Goal: Information Seeking & Learning: Learn about a topic

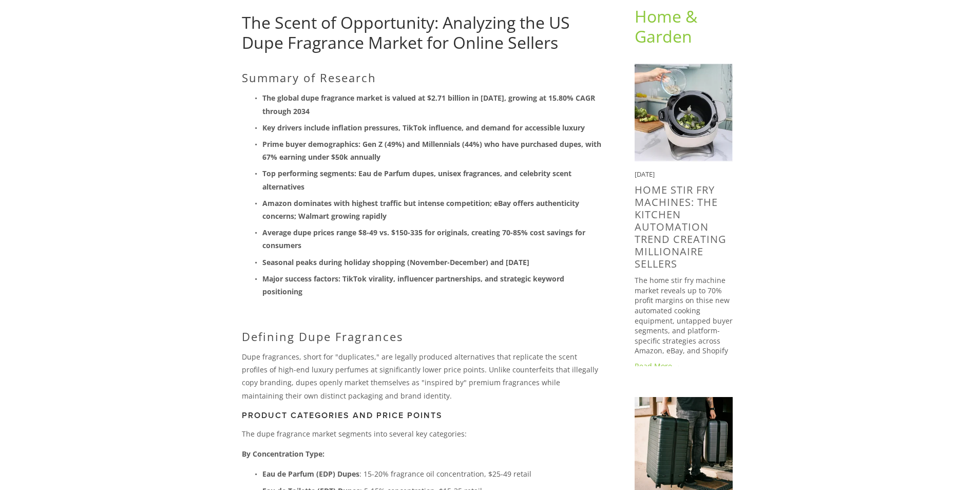
scroll to position [51, 0]
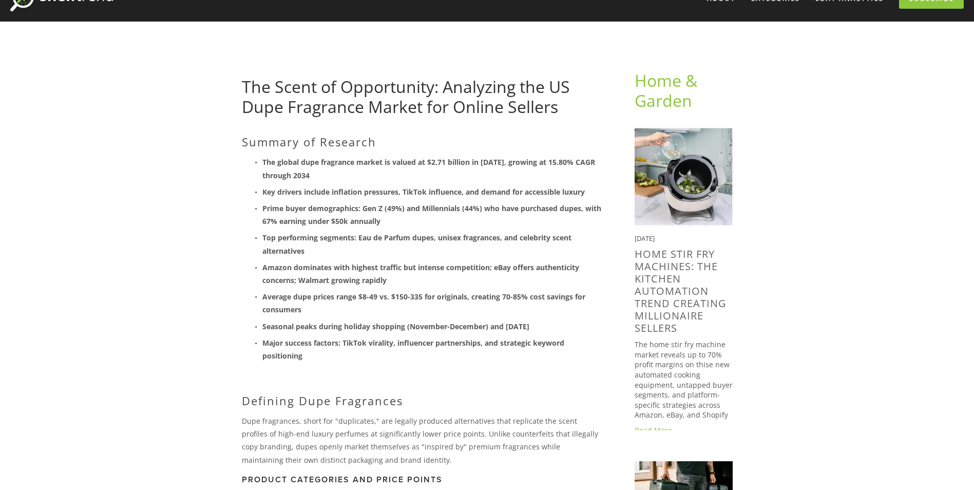
click at [270, 174] on strong "The global dupe fragrance market is valued at $2.71 billion in [DATE], growing …" at bounding box center [429, 168] width 335 height 23
click at [264, 162] on strong "The global dupe fragrance market is valued at $2.71 billion in [DATE], growing …" at bounding box center [429, 168] width 335 height 23
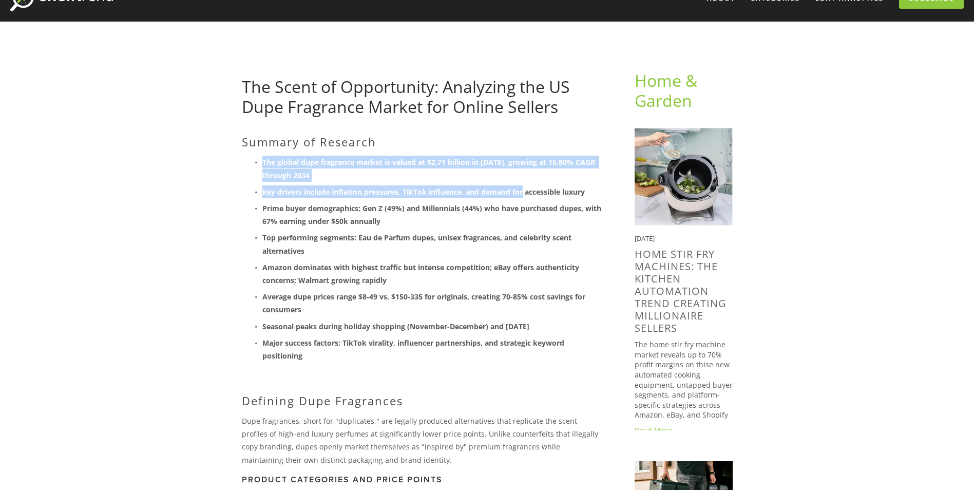
drag, startPoint x: 264, startPoint y: 162, endPoint x: 519, endPoint y: 185, distance: 256.3
click at [519, 185] on ul "The global dupe fragrance market is valued at $2.71 billion in [DATE], growing …" at bounding box center [422, 259] width 360 height 206
drag, startPoint x: 519, startPoint y: 185, endPoint x: 476, endPoint y: 164, distance: 48.7
click at [476, 164] on strong "The global dupe fragrance market is valued at $2.71 billion in [DATE], growing …" at bounding box center [429, 168] width 335 height 23
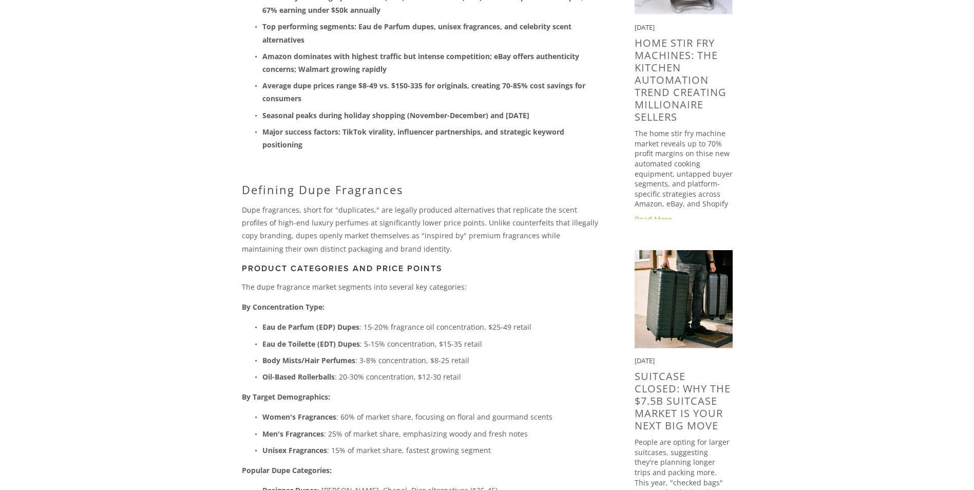
scroll to position [103, 0]
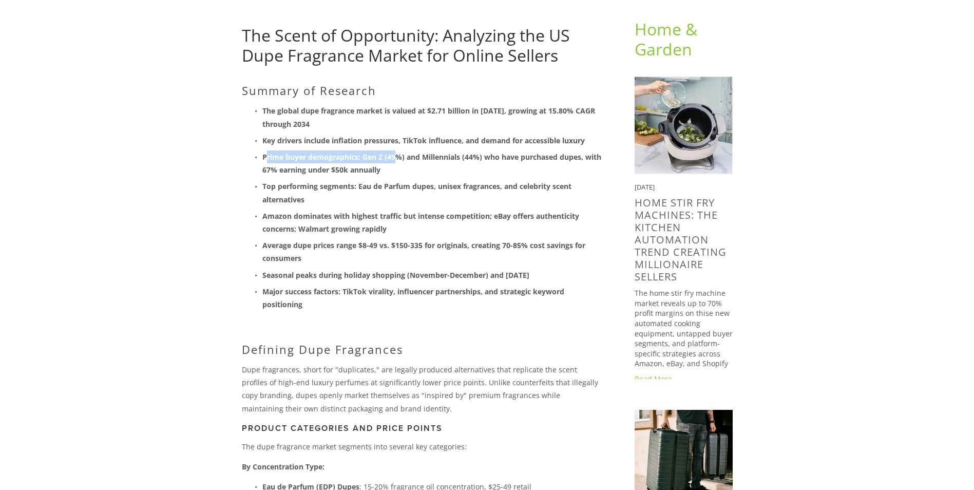
drag, startPoint x: 290, startPoint y: 158, endPoint x: 395, endPoint y: 162, distance: 105.9
click at [395, 162] on strong "Prime buyer demographics: Gen Z (49%) and Millennials (44%) who have purchased …" at bounding box center [432, 163] width 341 height 23
drag, startPoint x: 395, startPoint y: 162, endPoint x: 393, endPoint y: 173, distance: 11.6
click at [393, 173] on strong "Prime buyer demographics: Gen Z (49%) and Millennials (44%) who have purchased …" at bounding box center [432, 163] width 341 height 23
drag, startPoint x: 387, startPoint y: 160, endPoint x: 470, endPoint y: 159, distance: 82.7
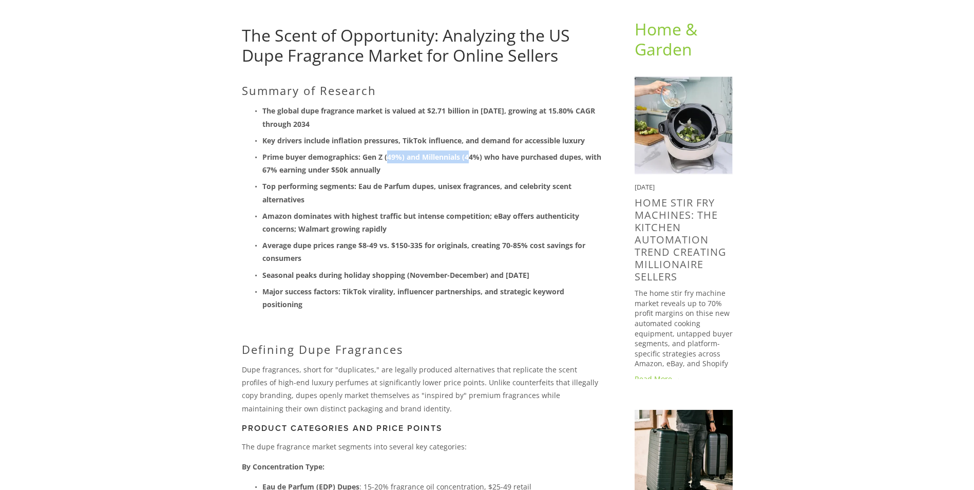
click at [470, 159] on strong "Prime buyer demographics: Gen Z (49%) and Millennials (44%) who have purchased …" at bounding box center [432, 163] width 341 height 23
drag, startPoint x: 470, startPoint y: 159, endPoint x: 355, endPoint y: 171, distance: 115.7
click at [355, 171] on strong "Prime buyer demographics: Gen Z (49%) and Millennials (44%) who have purchased …" at bounding box center [432, 163] width 341 height 23
click at [412, 130] on ul "The global dupe fragrance market is valued at $2.71 billion in [DATE], growing …" at bounding box center [422, 207] width 360 height 206
click at [262, 108] on p "The global dupe fragrance market is valued at $2.71 billion in [DATE], growing …" at bounding box center [431, 117] width 339 height 26
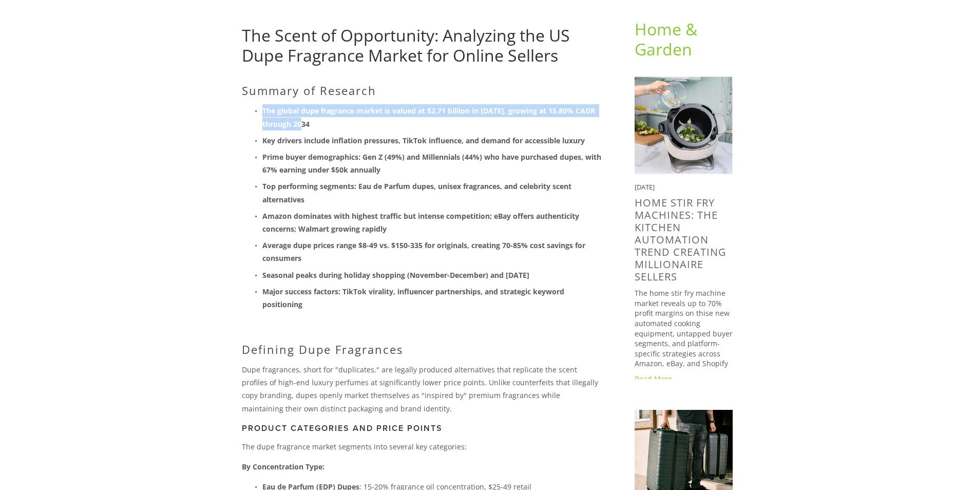
drag, startPoint x: 263, startPoint y: 110, endPoint x: 326, endPoint y: 126, distance: 65.0
click at [326, 126] on p "The global dupe fragrance market is valued at $2.71 billion in [DATE], growing …" at bounding box center [431, 117] width 339 height 26
copy strong "The global dupe fragrance market is valued at $2.71 billion in [DATE], growing …"
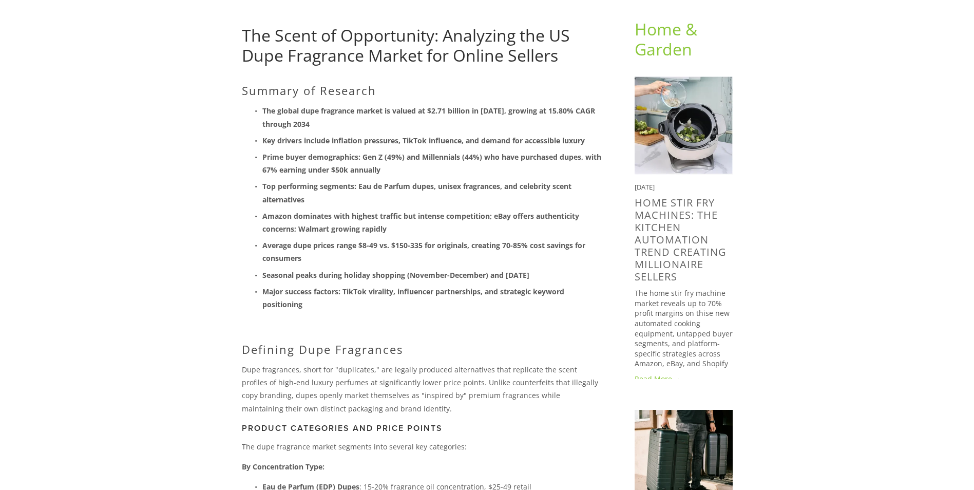
click at [360, 214] on strong "Amazon dominates with highest traffic but intense competition; eBay offers auth…" at bounding box center [421, 222] width 319 height 23
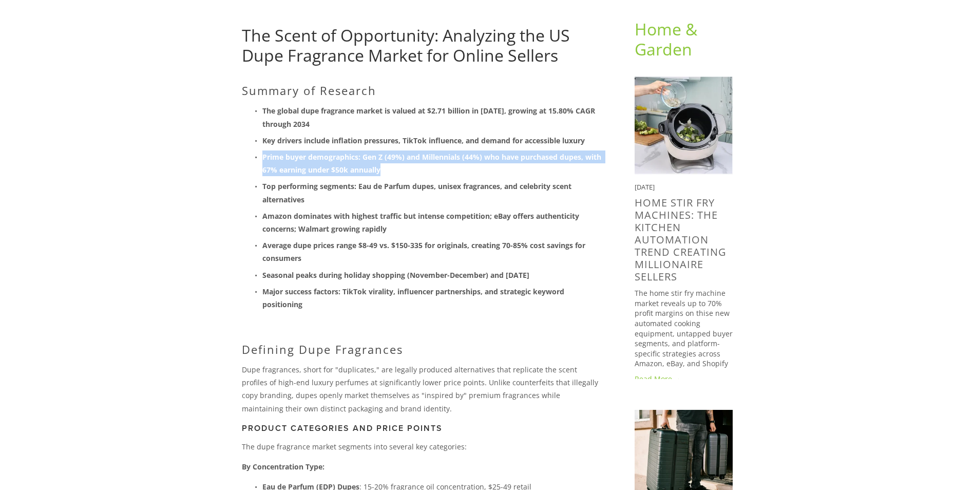
drag, startPoint x: 263, startPoint y: 158, endPoint x: 424, endPoint y: 171, distance: 160.8
click at [424, 171] on p "Prime buyer demographics: Gen Z (49%) and Millennials (44%) who have purchased …" at bounding box center [431, 163] width 339 height 26
copy strong "Prime buyer demographics: Gen Z (49%) and Millennials (44%) who have purchased …"
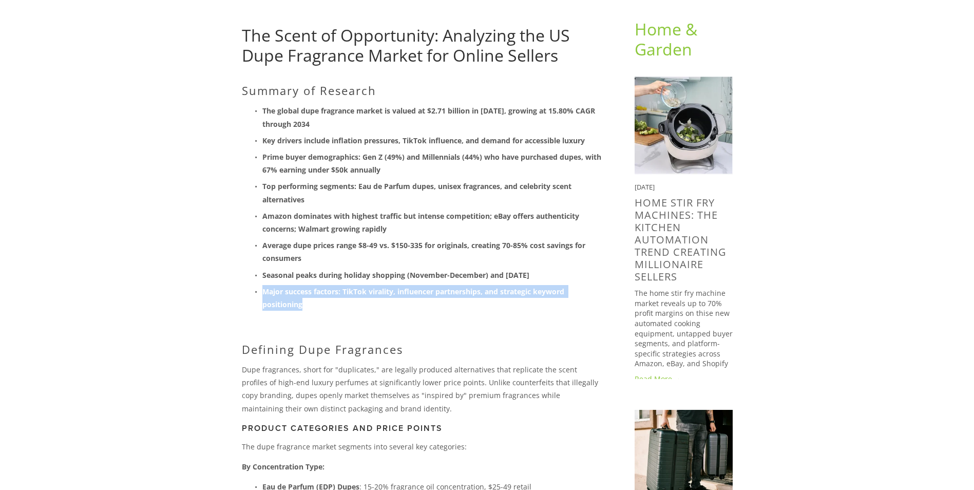
drag, startPoint x: 302, startPoint y: 306, endPoint x: 259, endPoint y: 293, distance: 44.5
click at [262, 293] on p "Major success factors: TikTok virality, influencer partnerships, and strategic …" at bounding box center [431, 298] width 339 height 26
copy strong "Major success factors: TikTok virality, influencer partnerships, and strategic …"
click at [287, 352] on h2 "Defining Dupe Fragrances" at bounding box center [422, 349] width 360 height 13
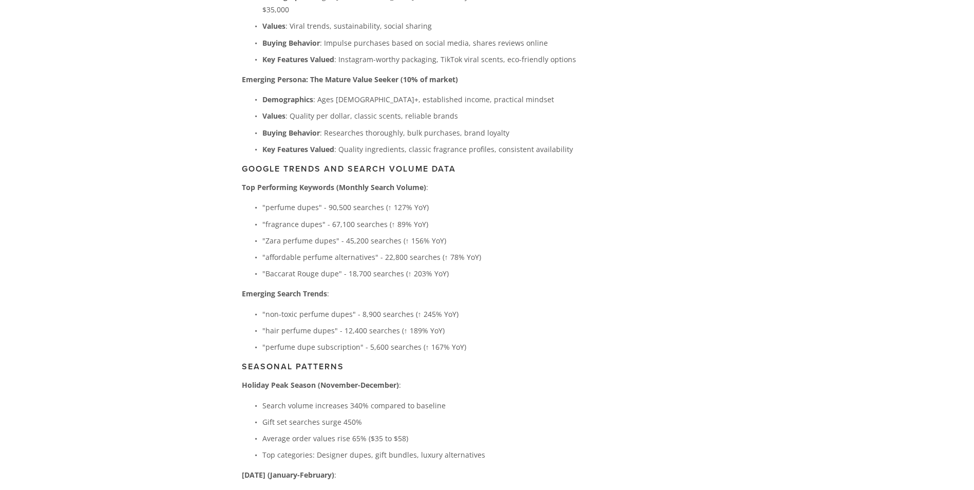
scroll to position [1952, 0]
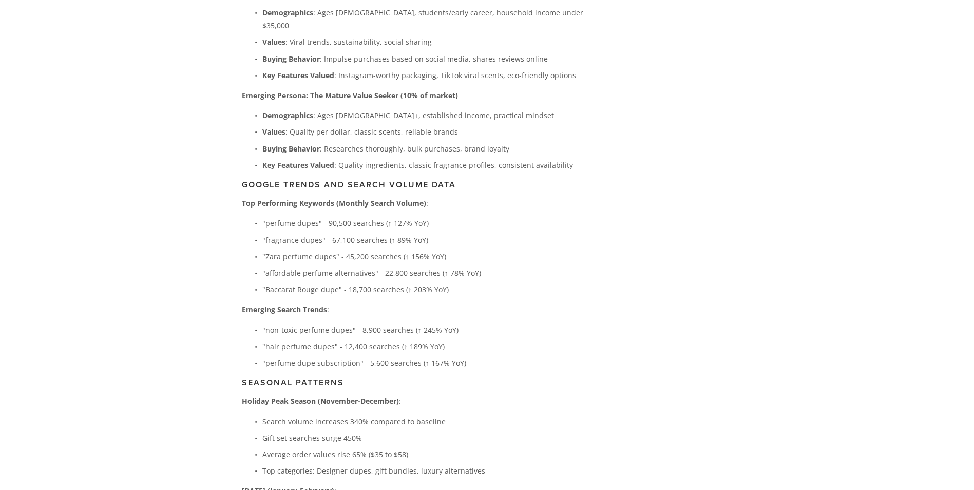
drag, startPoint x: 304, startPoint y: 244, endPoint x: 448, endPoint y: 242, distance: 143.8
copy strong "The Gen Z Trendsetter (25% of market)"
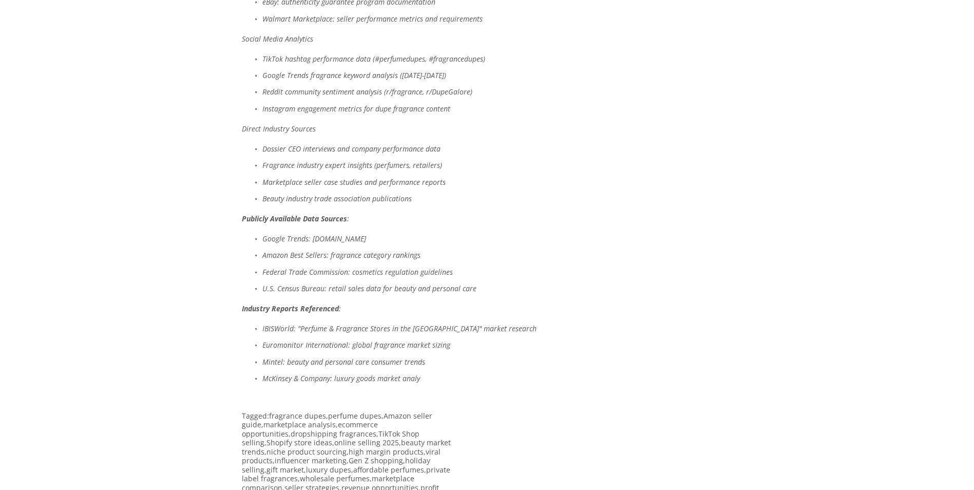
scroll to position [4839, 0]
